Goal: Task Accomplishment & Management: Use online tool/utility

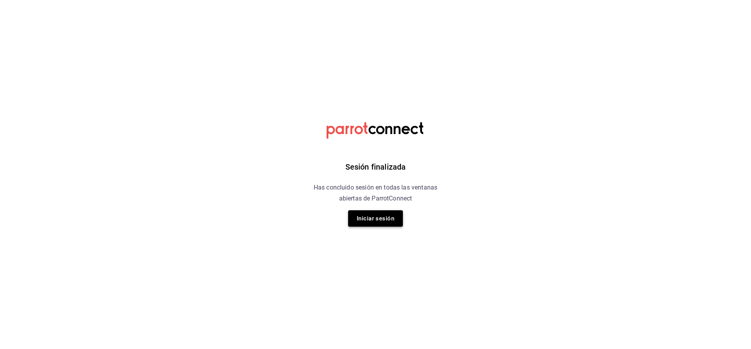
click at [369, 215] on button "Iniciar sesión" at bounding box center [375, 218] width 55 height 16
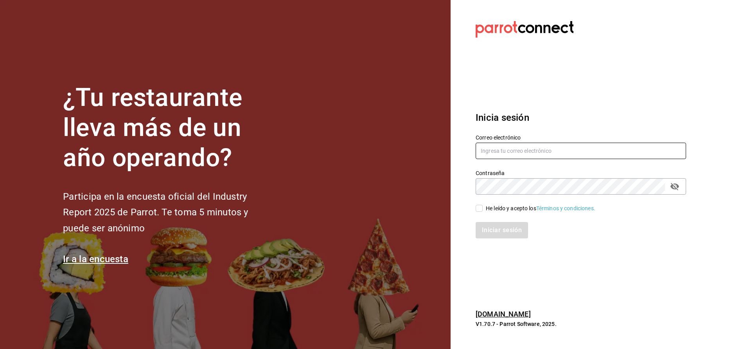
type input "[PERSON_NAME][EMAIL_ADDRESS][DOMAIN_NAME]"
click at [500, 211] on div "He leído y acepto los Términos y condiciones." at bounding box center [540, 208] width 109 height 8
click at [482, 211] on input "He leído y acepto los Términos y condiciones." at bounding box center [478, 208] width 7 height 7
checkbox input "true"
click at [503, 226] on button "Iniciar sesión" at bounding box center [501, 230] width 53 height 16
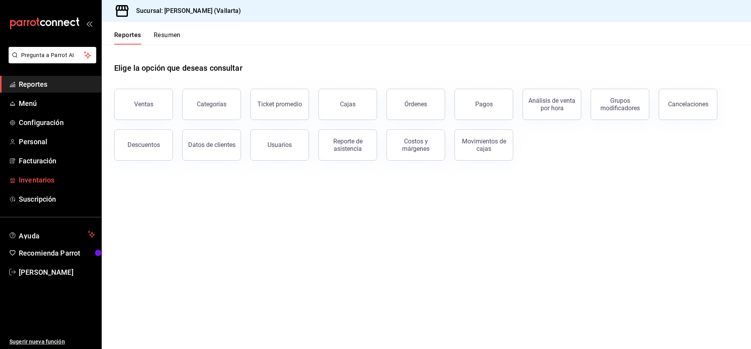
click at [66, 179] on span "Inventarios" at bounding box center [57, 180] width 76 height 11
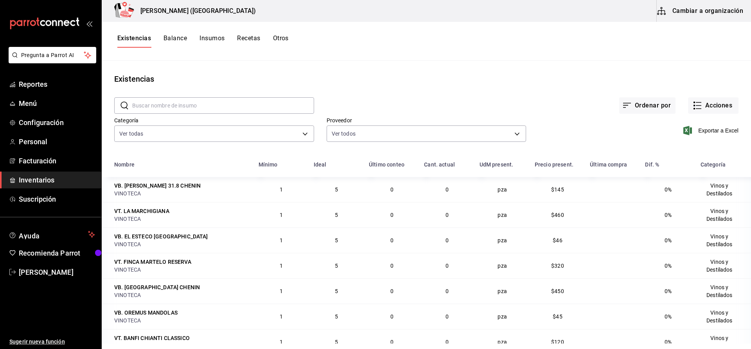
click at [695, 9] on button "Cambiar a organización" at bounding box center [700, 11] width 88 height 22
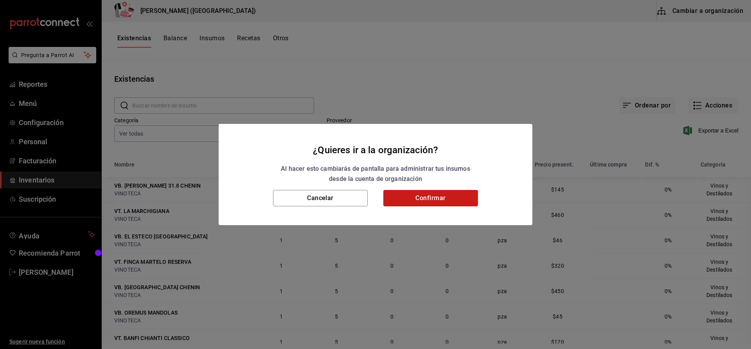
click at [423, 204] on button "Confirmar" at bounding box center [430, 198] width 95 height 16
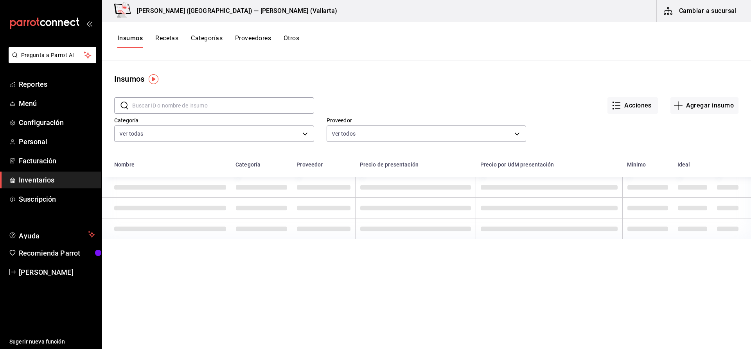
click at [173, 40] on button "Recetas" at bounding box center [166, 40] width 23 height 13
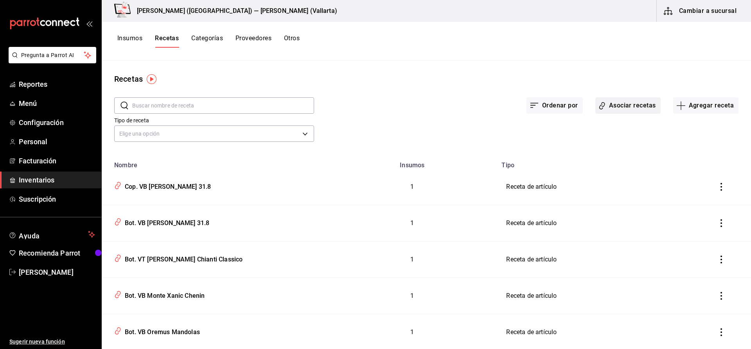
click at [625, 111] on button "Asociar recetas" at bounding box center [627, 105] width 65 height 16
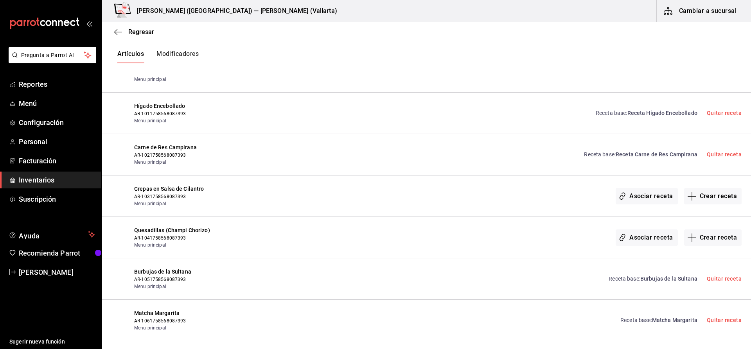
scroll to position [977, 0]
